Goal: Find specific fact: Find specific fact

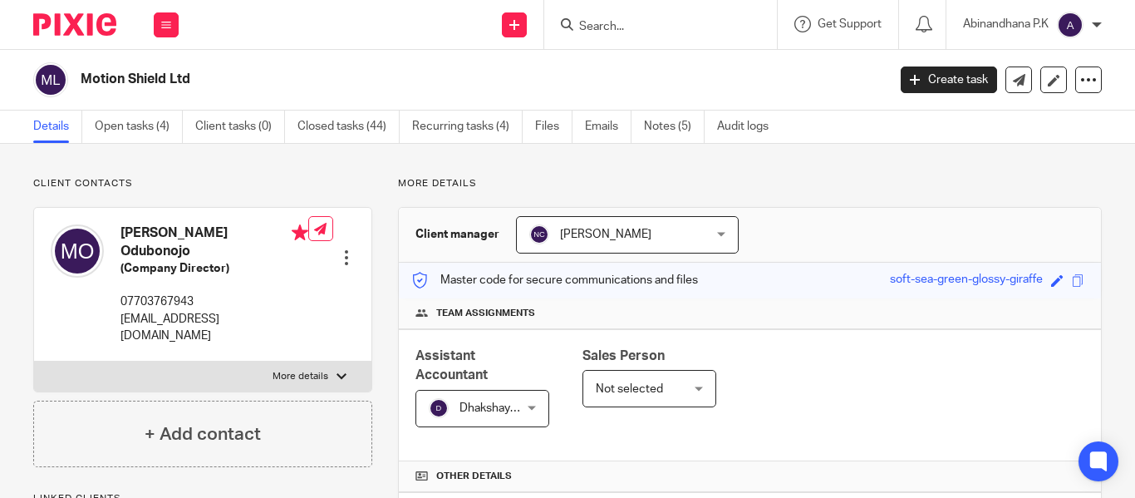
click at [592, 31] on input "Search" at bounding box center [652, 27] width 150 height 15
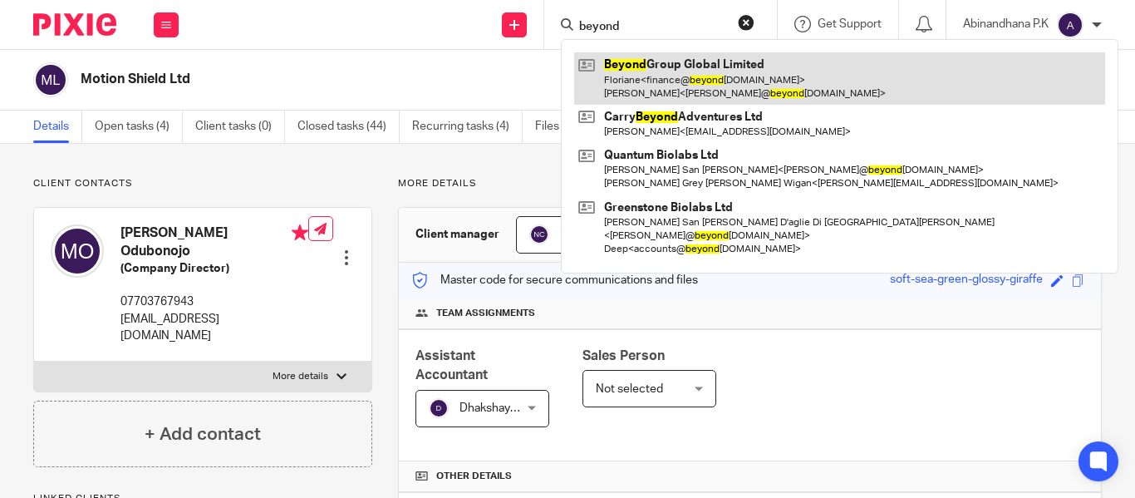
type input "beyond"
click at [680, 98] on link at bounding box center [839, 78] width 531 height 52
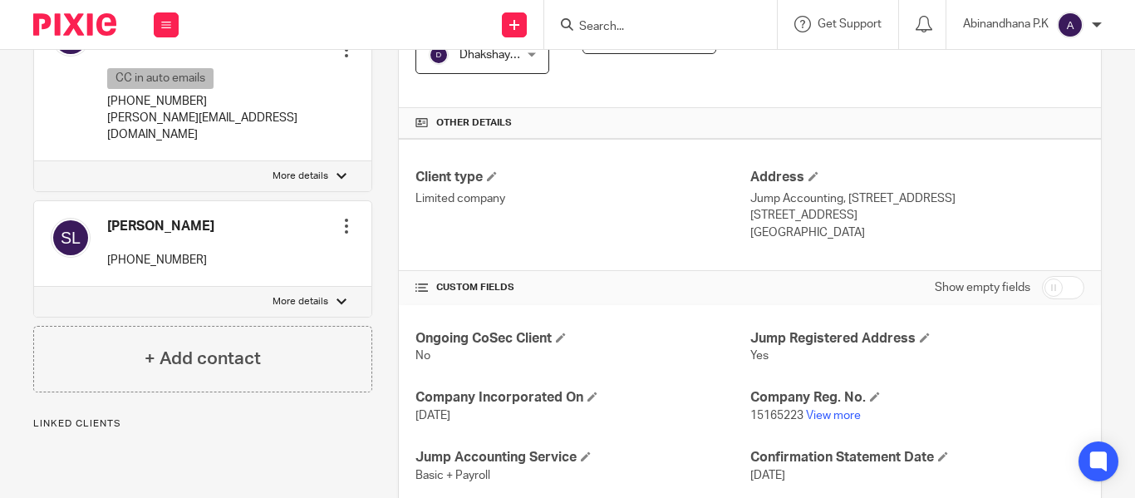
scroll to position [587, 0]
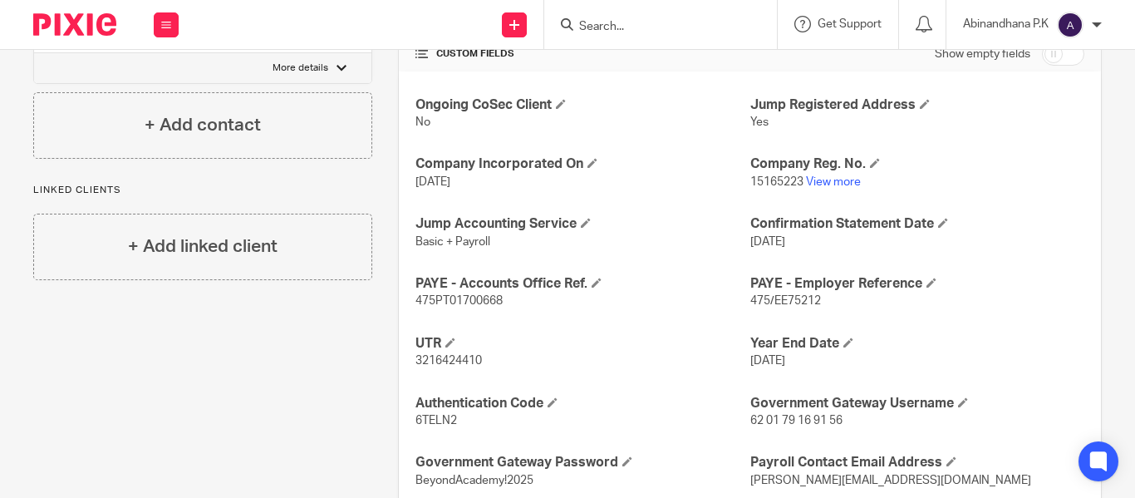
click at [773, 299] on span "475/EE75212" at bounding box center [785, 301] width 71 height 12
copy p "475/EE75212"
click at [455, 295] on span "475PT01700668" at bounding box center [458, 301] width 87 height 12
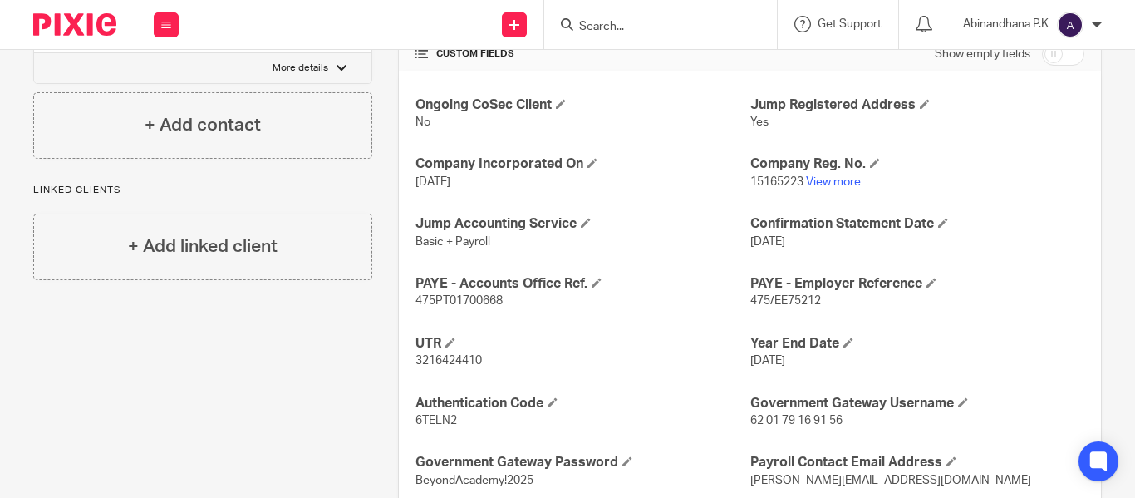
click at [455, 295] on span "475PT01700668" at bounding box center [458, 301] width 87 height 12
copy span "475PT01700668"
